Goal: Communication & Community: Participate in discussion

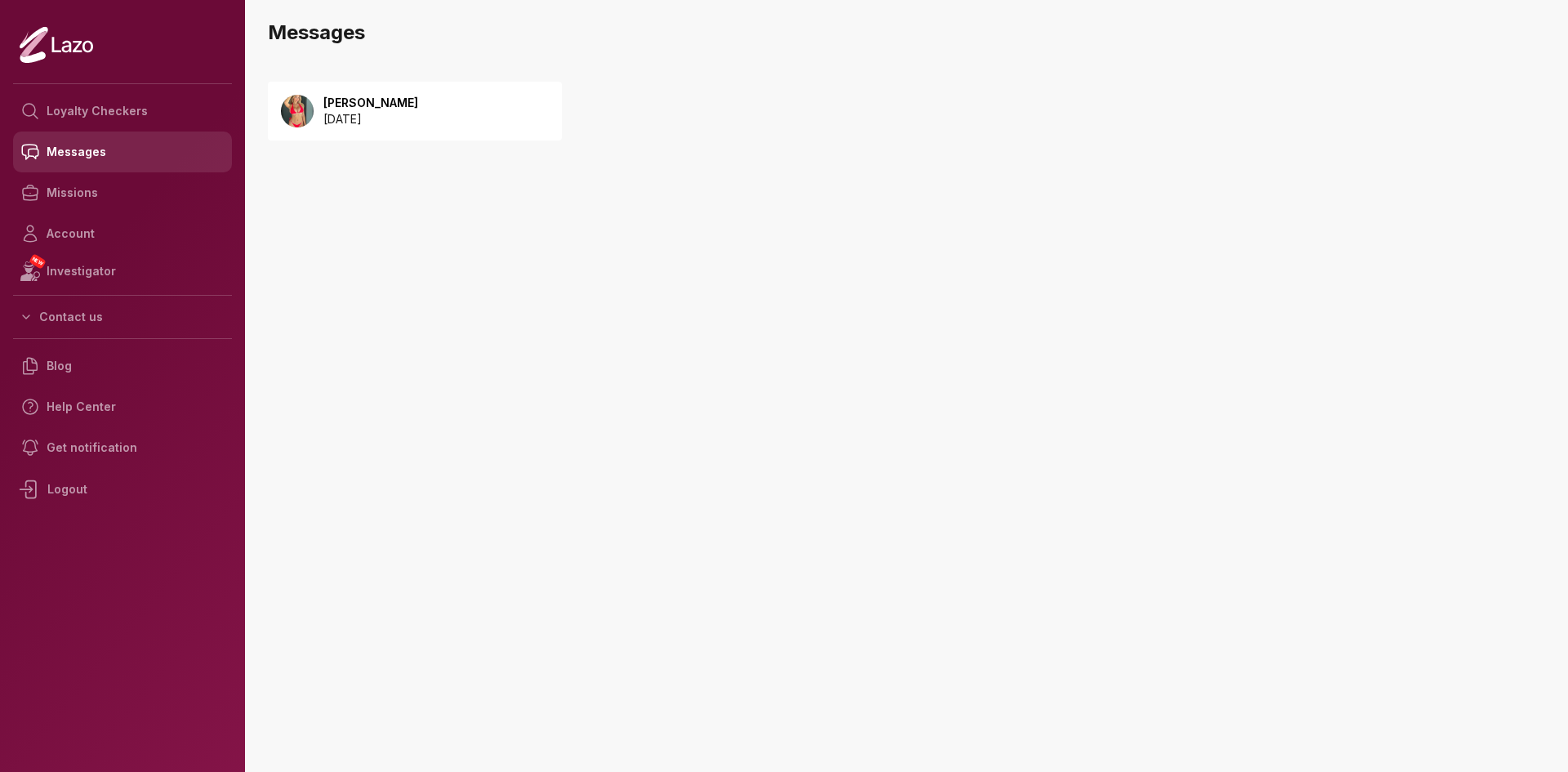
click at [88, 149] on link "Messages" at bounding box center [122, 151] width 219 height 41
click at [400, 116] on p "2025 September 11" at bounding box center [371, 118] width 95 height 16
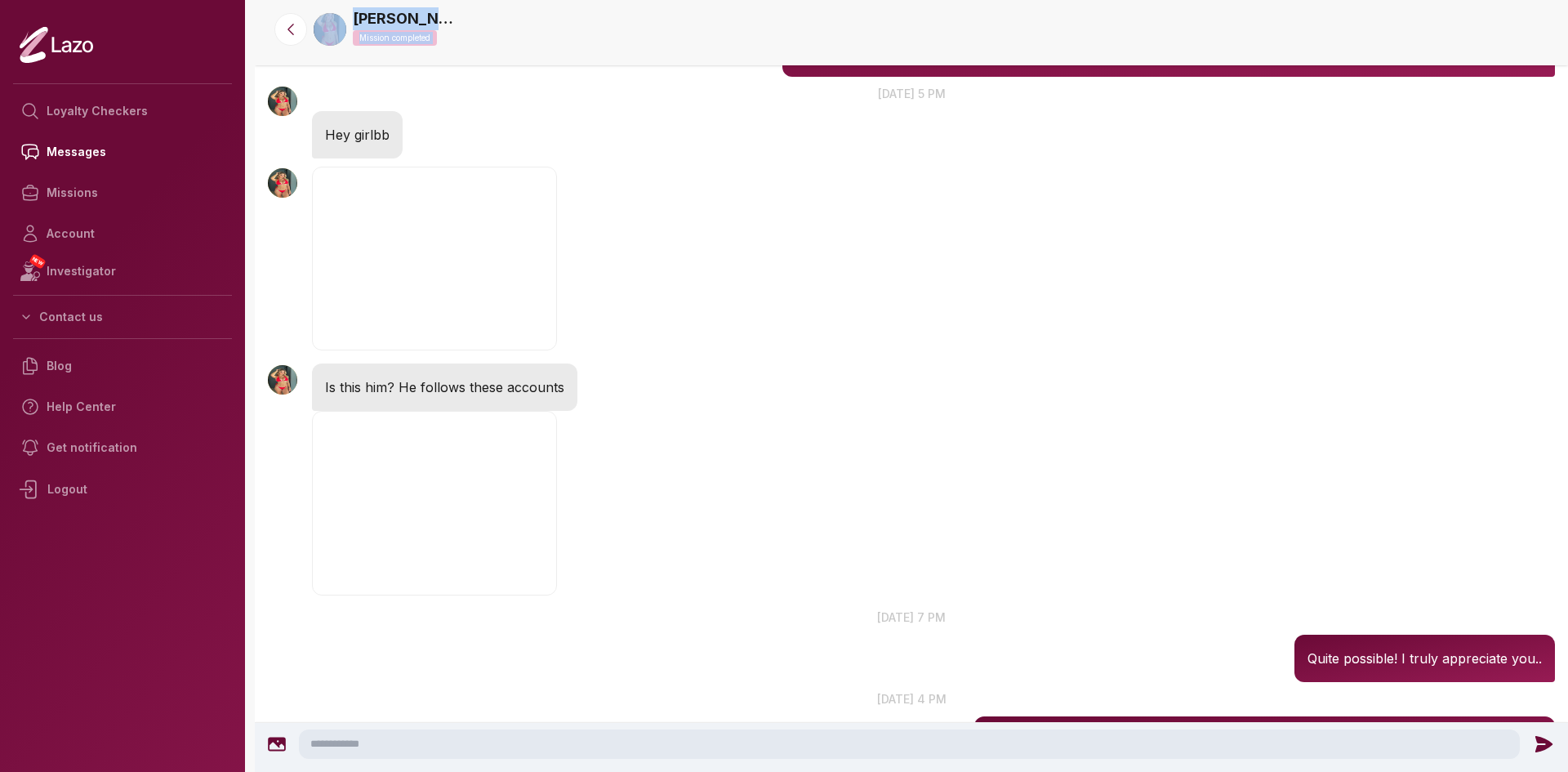
scroll to position [4538, 0]
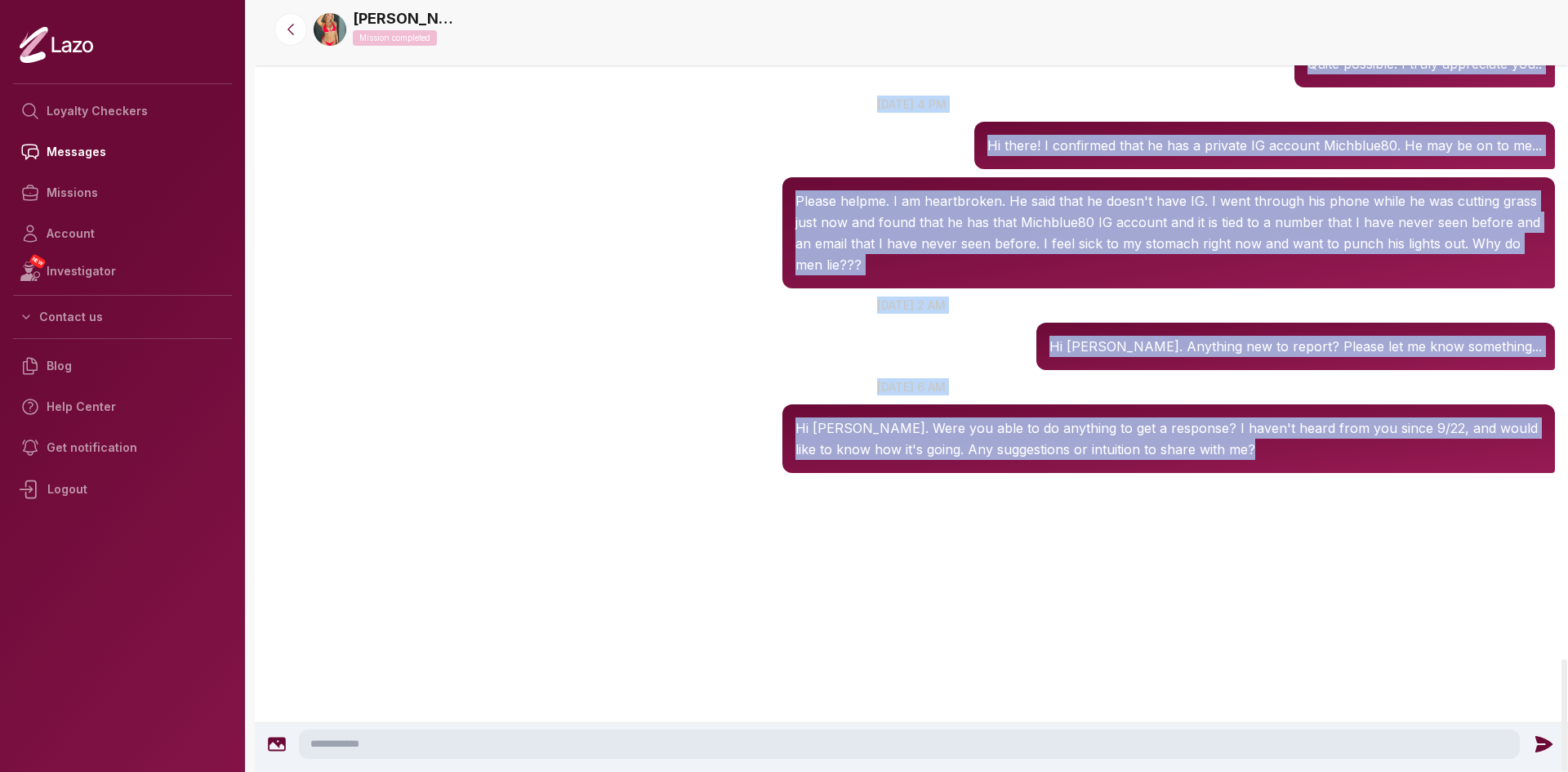
drag, startPoint x: 259, startPoint y: 68, endPoint x: 1539, endPoint y: 605, distance: 1388.1
copy div "27 Lor ip 2 do S ametc adipis elit, sedd eiu tempo inc utlab et do magnaali eni…"
